Goal: Task Accomplishment & Management: Manage account settings

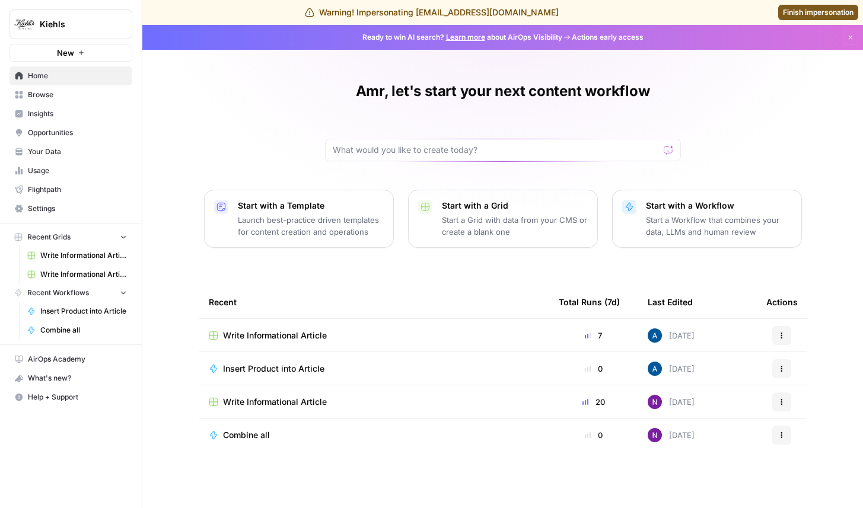
click at [63, 30] on span "Kiehls" at bounding box center [76, 24] width 72 height 12
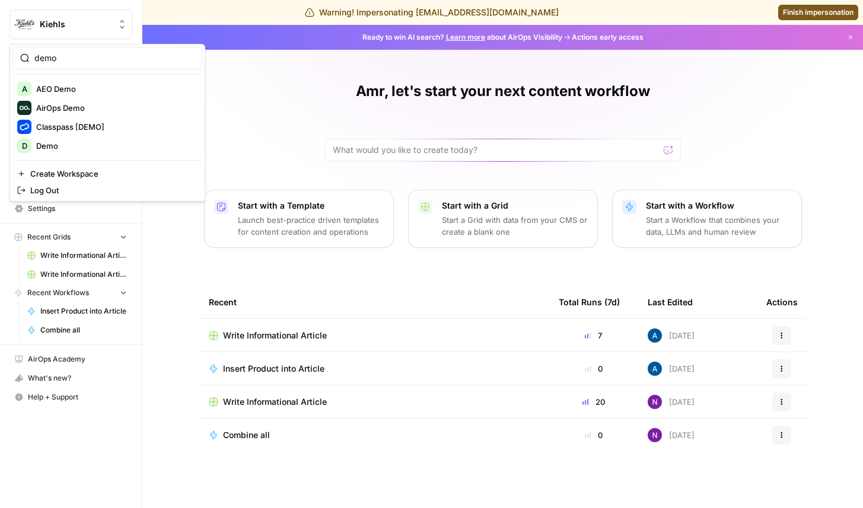
type input "demo"
click at [103, 102] on span "AirOps Demo" at bounding box center [114, 108] width 157 height 12
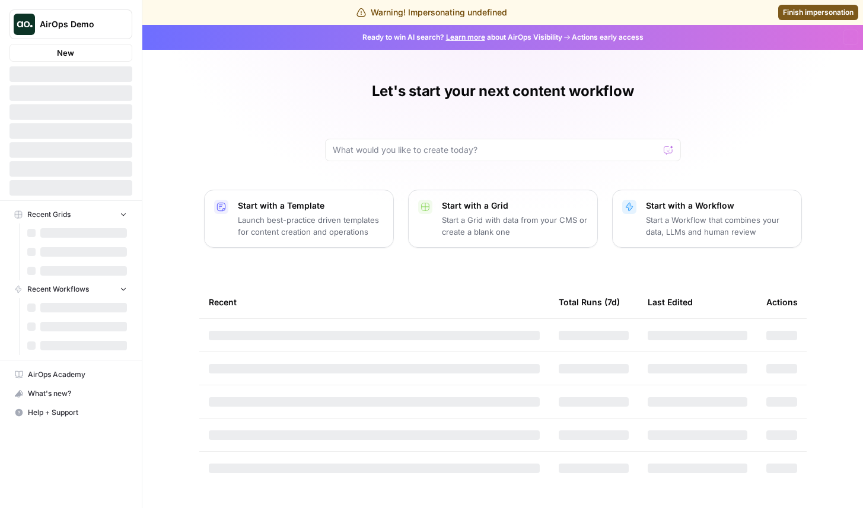
click at [63, 30] on button "AirOps Demo" at bounding box center [70, 24] width 123 height 30
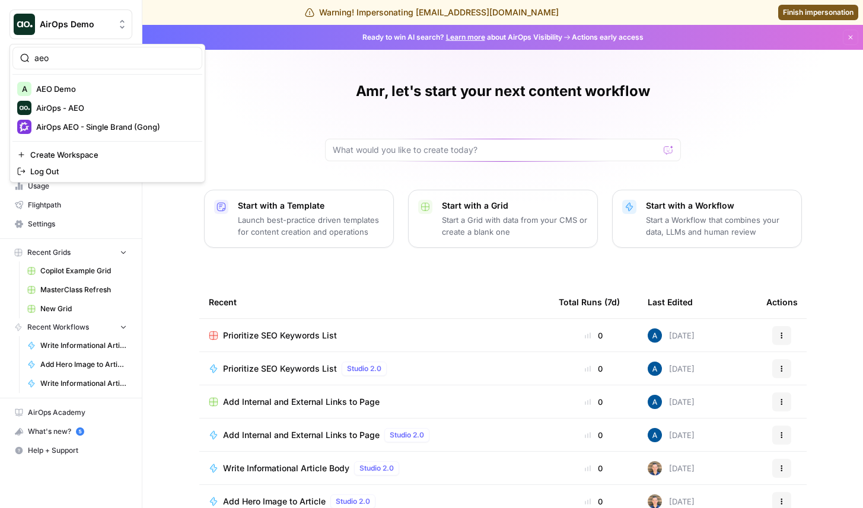
type input "aeo"
click at [86, 91] on span "AEO Demo" at bounding box center [114, 89] width 157 height 12
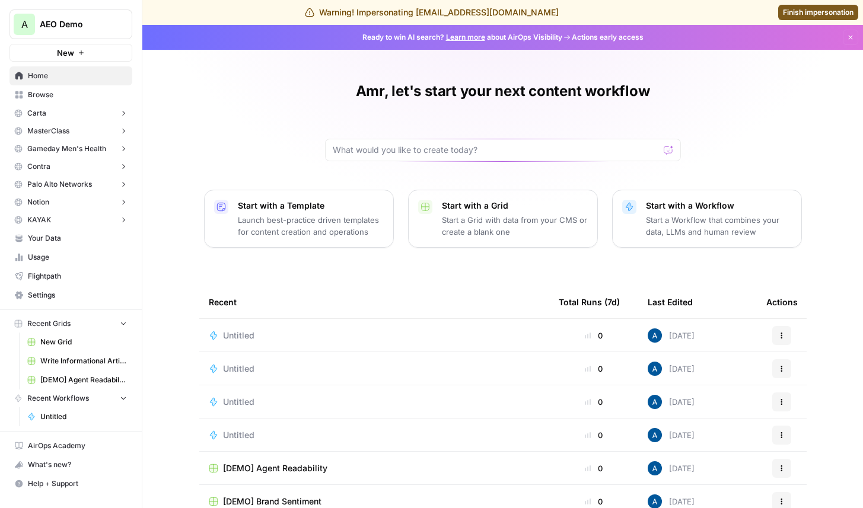
click at [88, 113] on button "Carta" at bounding box center [70, 113] width 123 height 18
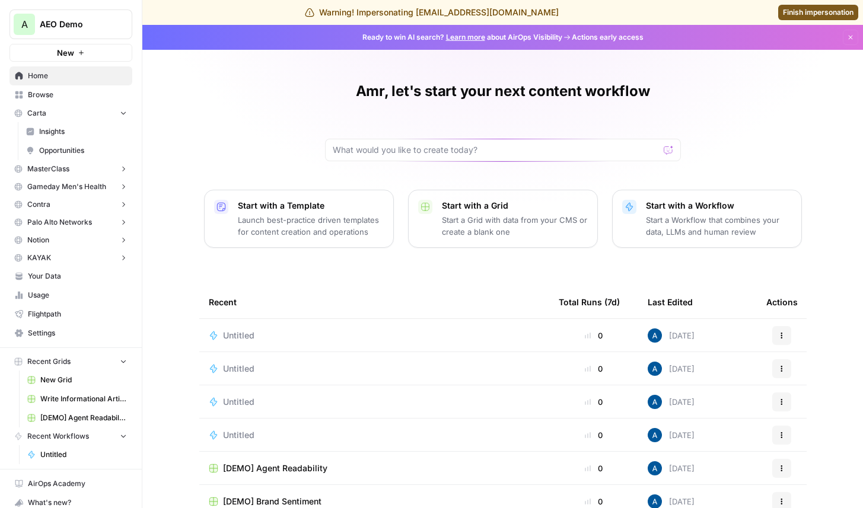
scroll to position [28, 0]
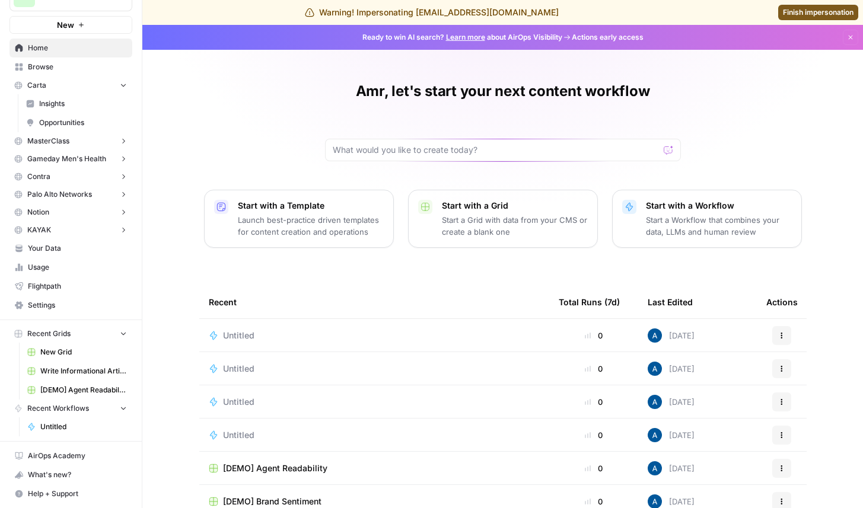
click at [71, 315] on nav "Home Browse Carta Insights Opportunities MasterClass Insights Opportunities Gam…" at bounding box center [71, 177] width 142 height 286
click at [67, 310] on span "Settings" at bounding box center [77, 305] width 99 height 11
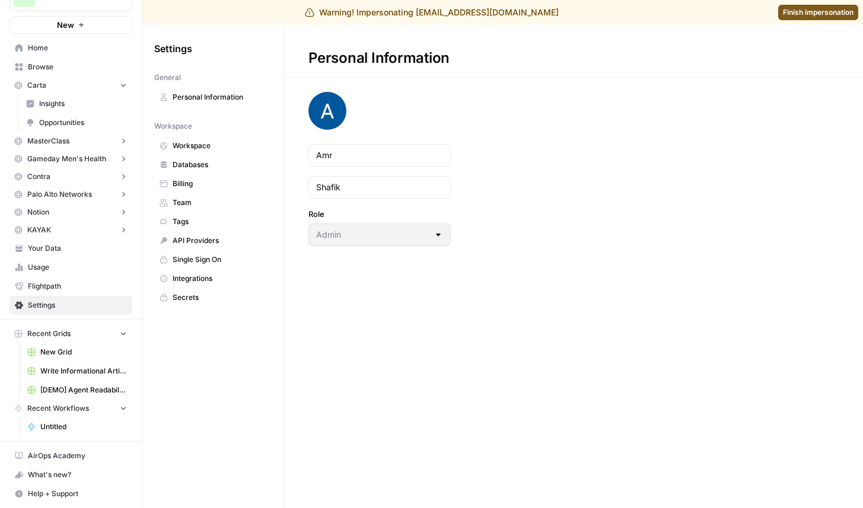
click at [209, 203] on span "Team" at bounding box center [220, 202] width 94 height 11
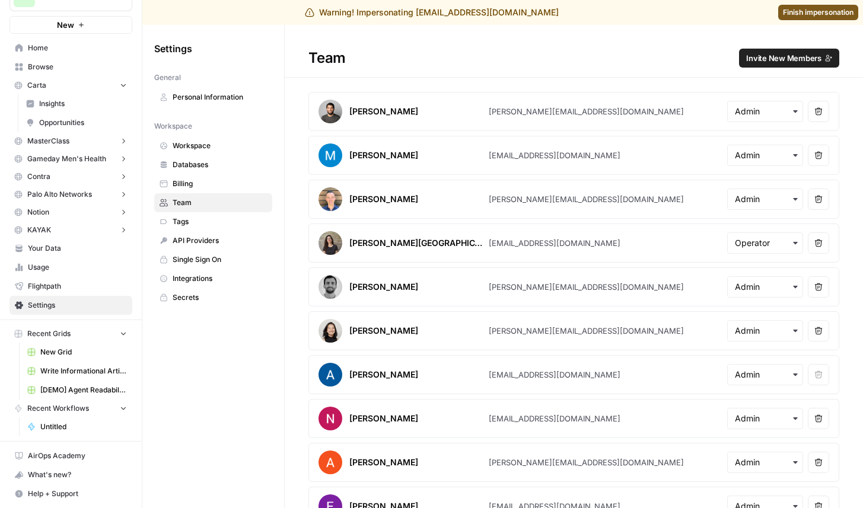
click at [769, 53] on span "Invite New Members" at bounding box center [783, 58] width 75 height 12
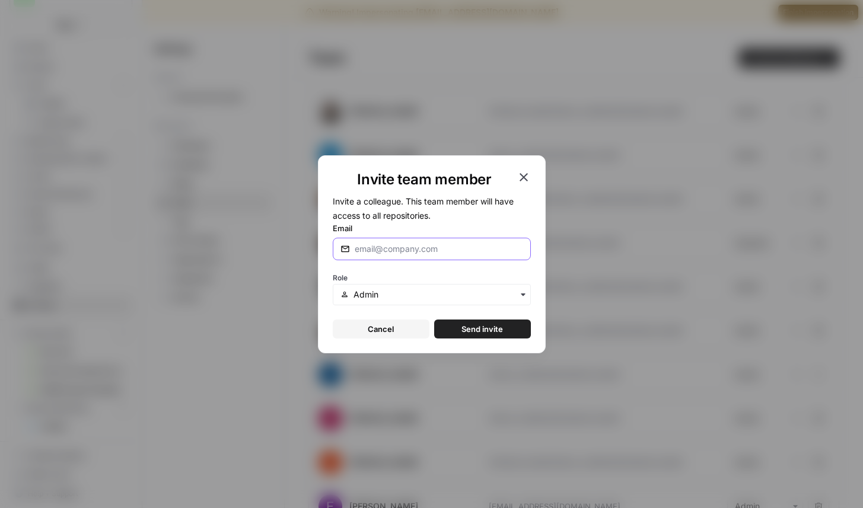
click at [414, 243] on input "Email" at bounding box center [439, 249] width 168 height 12
type input "a"
type input "juan@airops.com"
click at [499, 331] on span "Send invite" at bounding box center [482, 329] width 42 height 12
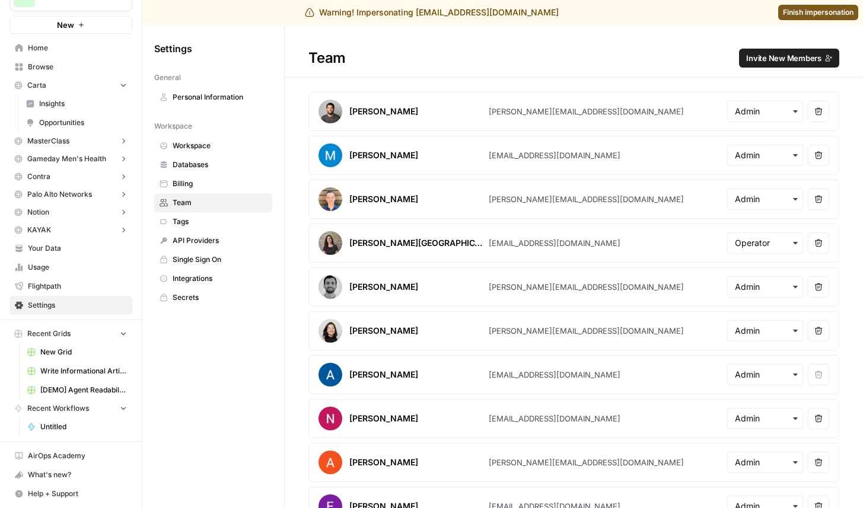
click at [67, 110] on link "Insights" at bounding box center [76, 103] width 111 height 19
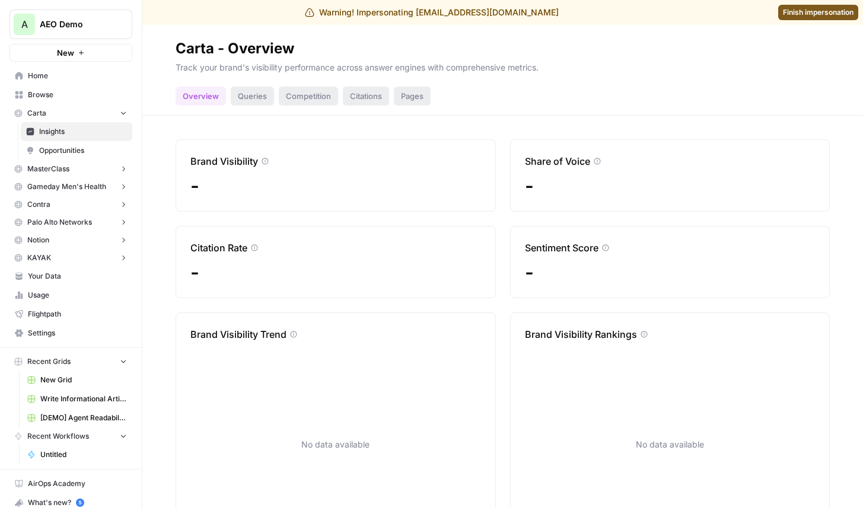
click at [106, 20] on span "AEO Demo" at bounding box center [76, 24] width 72 height 12
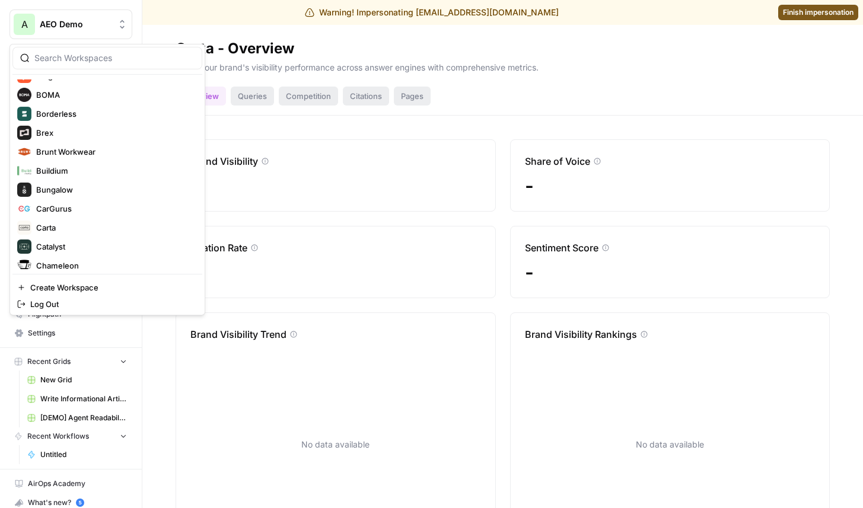
scroll to position [963, 0]
click at [54, 135] on span "Brex" at bounding box center [114, 132] width 157 height 12
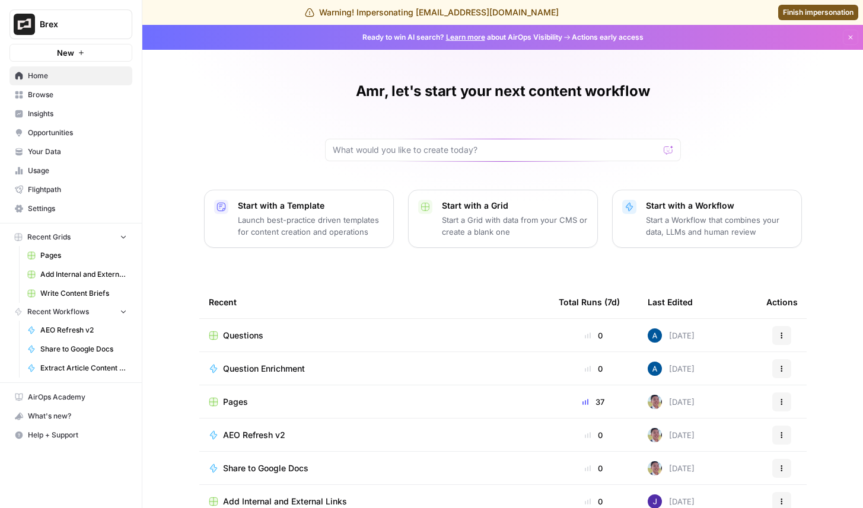
click at [68, 116] on span "Insights" at bounding box center [77, 114] width 99 height 11
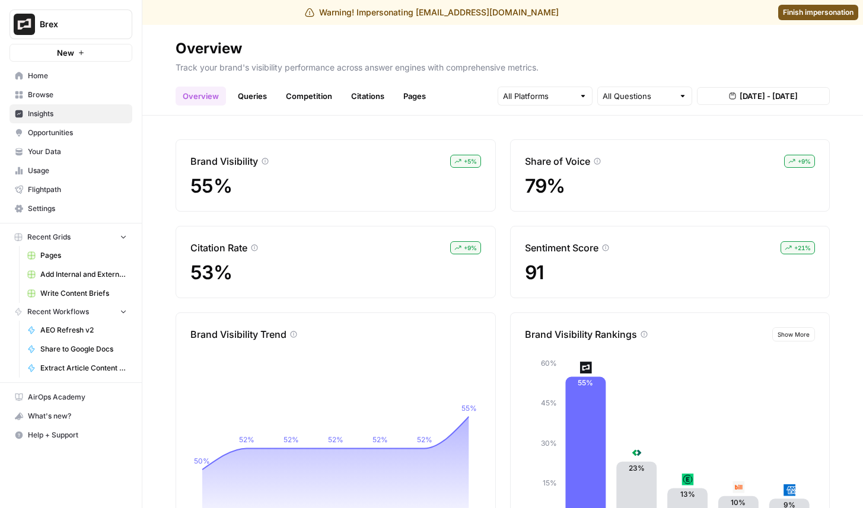
click at [271, 100] on link "Queries" at bounding box center [252, 96] width 43 height 19
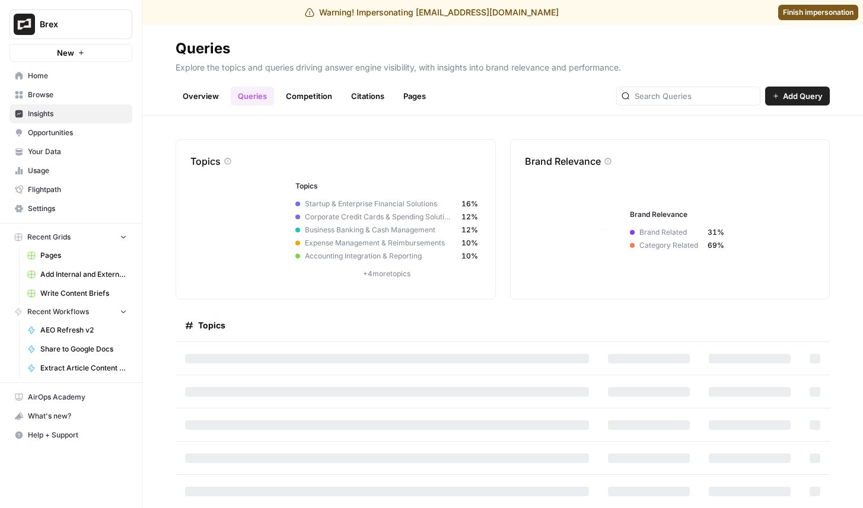
click at [296, 100] on link "Competition" at bounding box center [309, 96] width 60 height 19
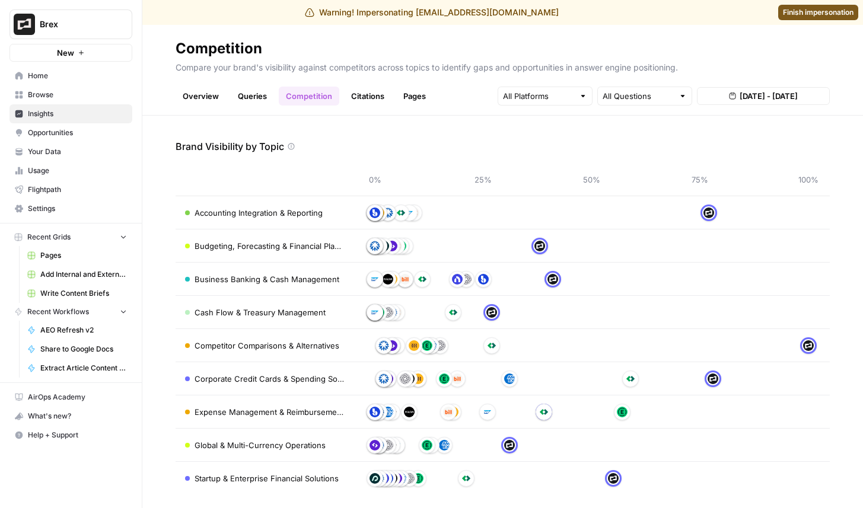
click at [72, 24] on span "Brex" at bounding box center [76, 24] width 72 height 12
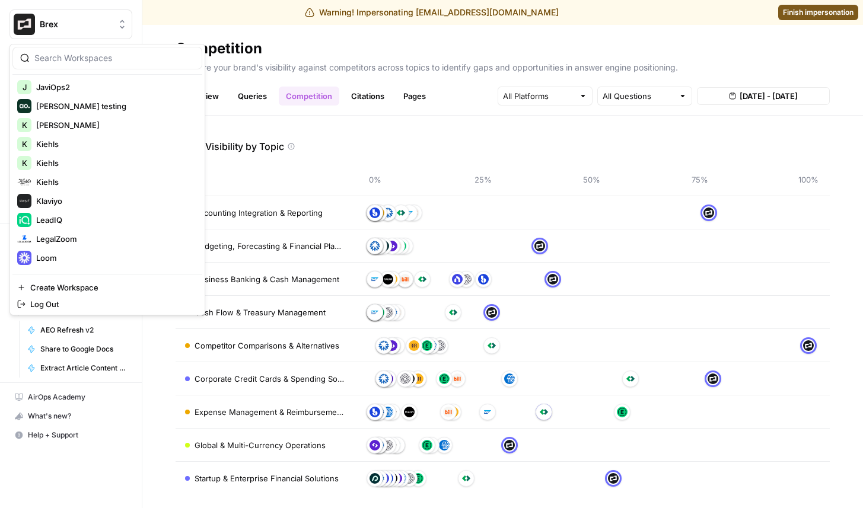
scroll to position [1959, 0]
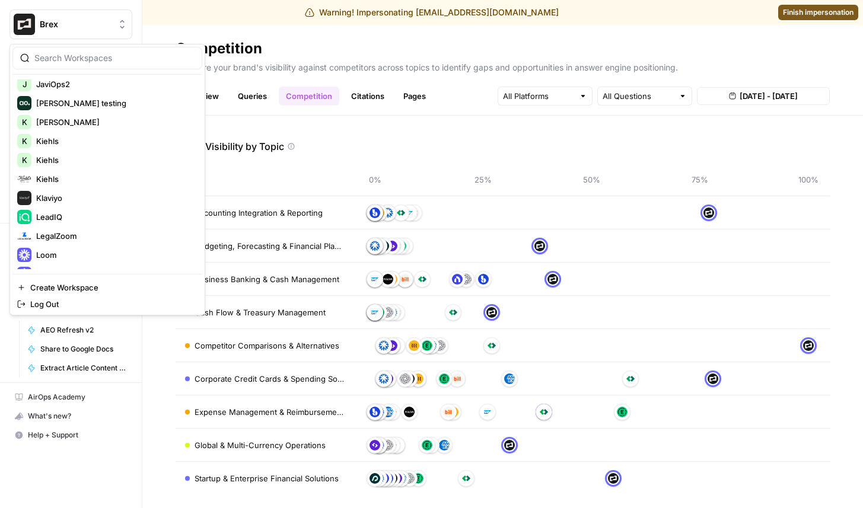
click at [497, 53] on h2 "Competition" at bounding box center [503, 48] width 654 height 19
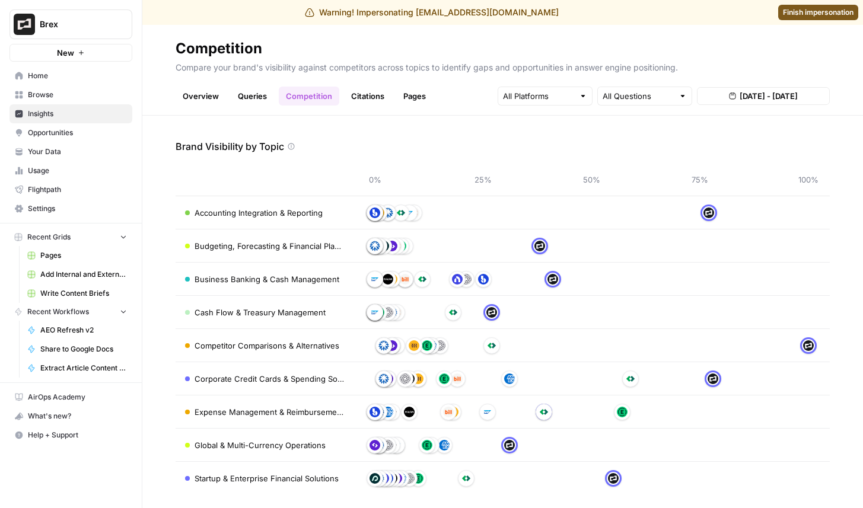
click at [798, 15] on span "Finish impersonation" at bounding box center [818, 12] width 71 height 11
